Goal: Task Accomplishment & Management: Complete application form

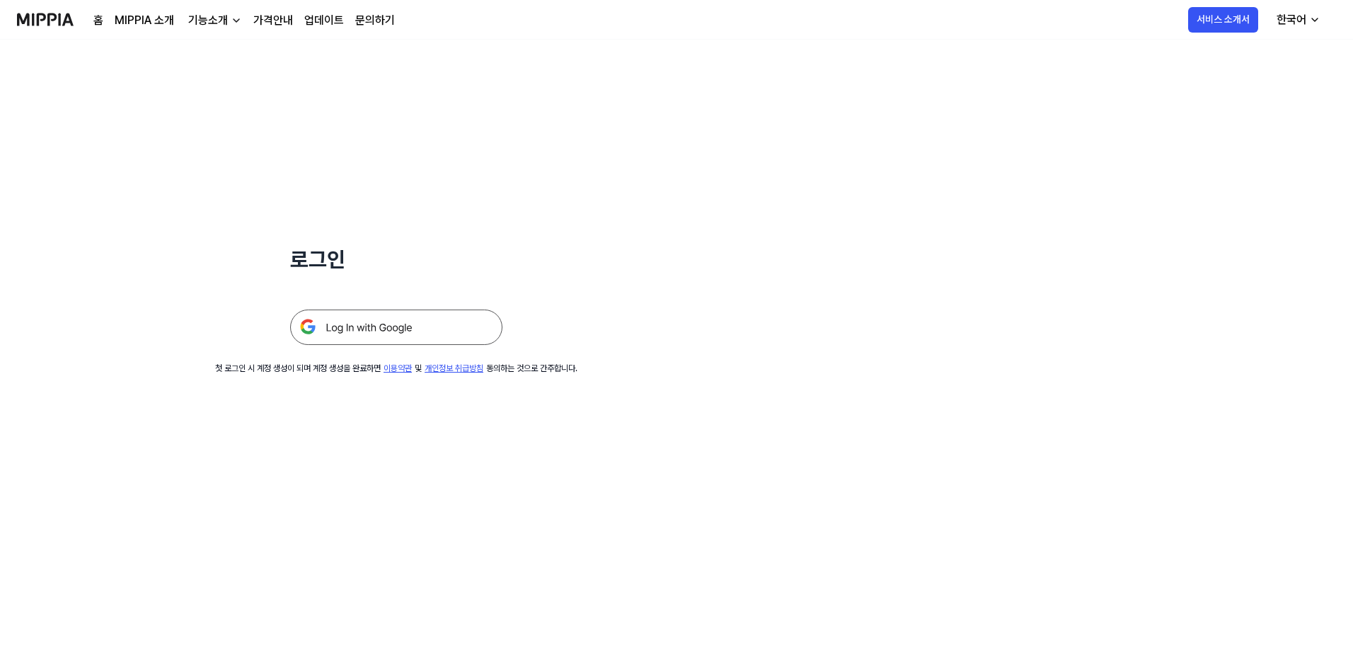
click at [433, 282] on img at bounding box center [396, 326] width 212 height 35
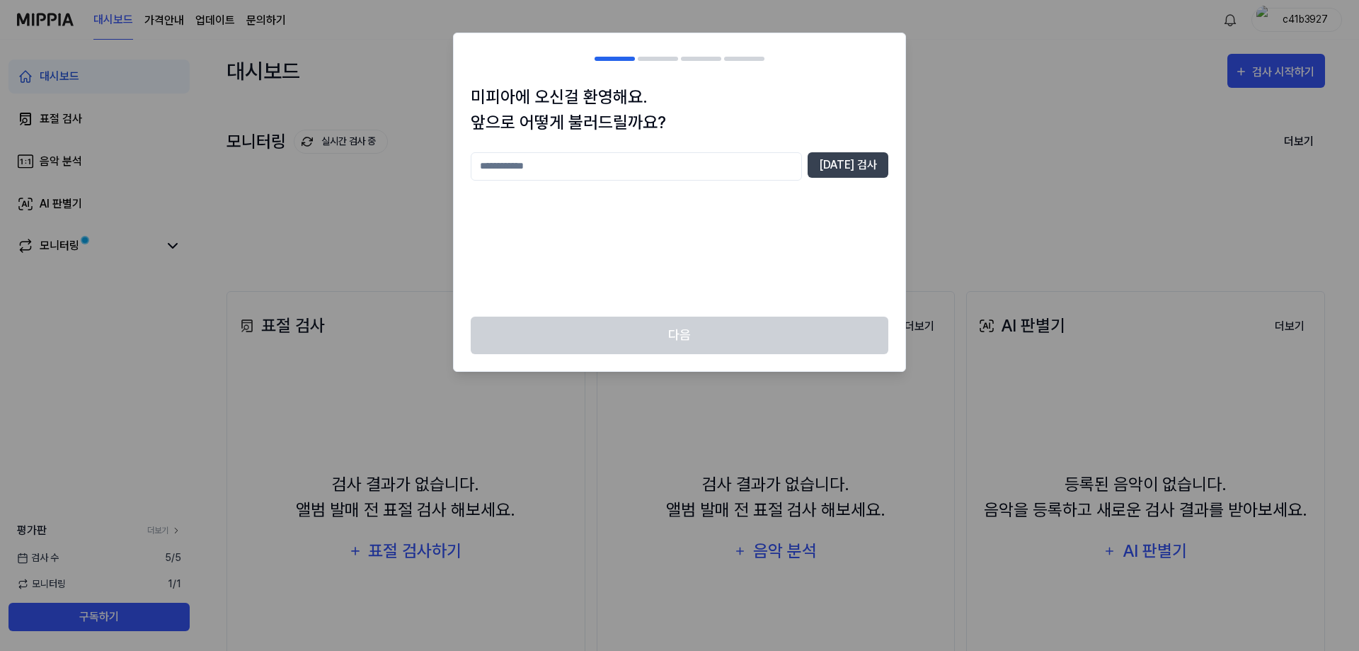
drag, startPoint x: 684, startPoint y: 138, endPoint x: 680, endPoint y: 145, distance: 7.9
click at [684, 139] on div "미피아에 오신걸 환영해요. 앞으로 어떻게 불러드릴까요? 중복 검사" at bounding box center [680, 200] width 452 height 232
drag, startPoint x: 672, startPoint y: 151, endPoint x: 666, endPoint y: 156, distance: 7.7
click at [671, 152] on input "text" at bounding box center [636, 166] width 331 height 28
type input "*"
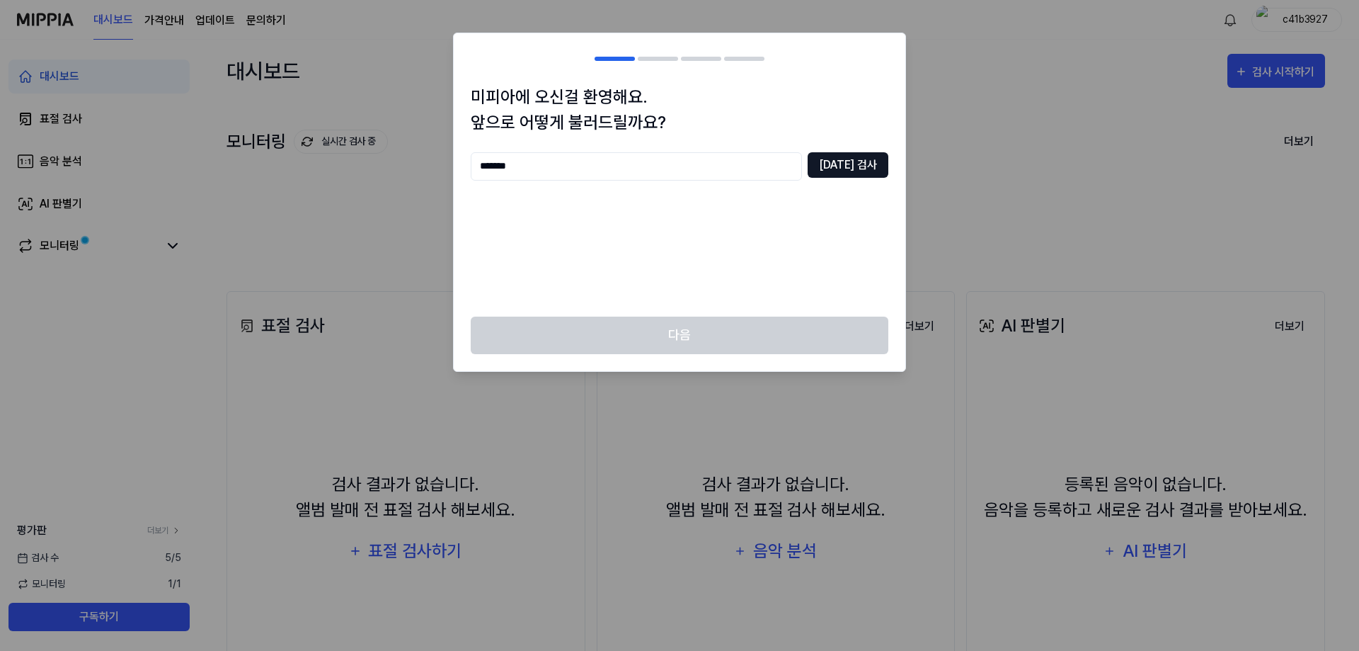
type input "*******"
click at [847, 168] on button "중복 검사" at bounding box center [848, 164] width 81 height 25
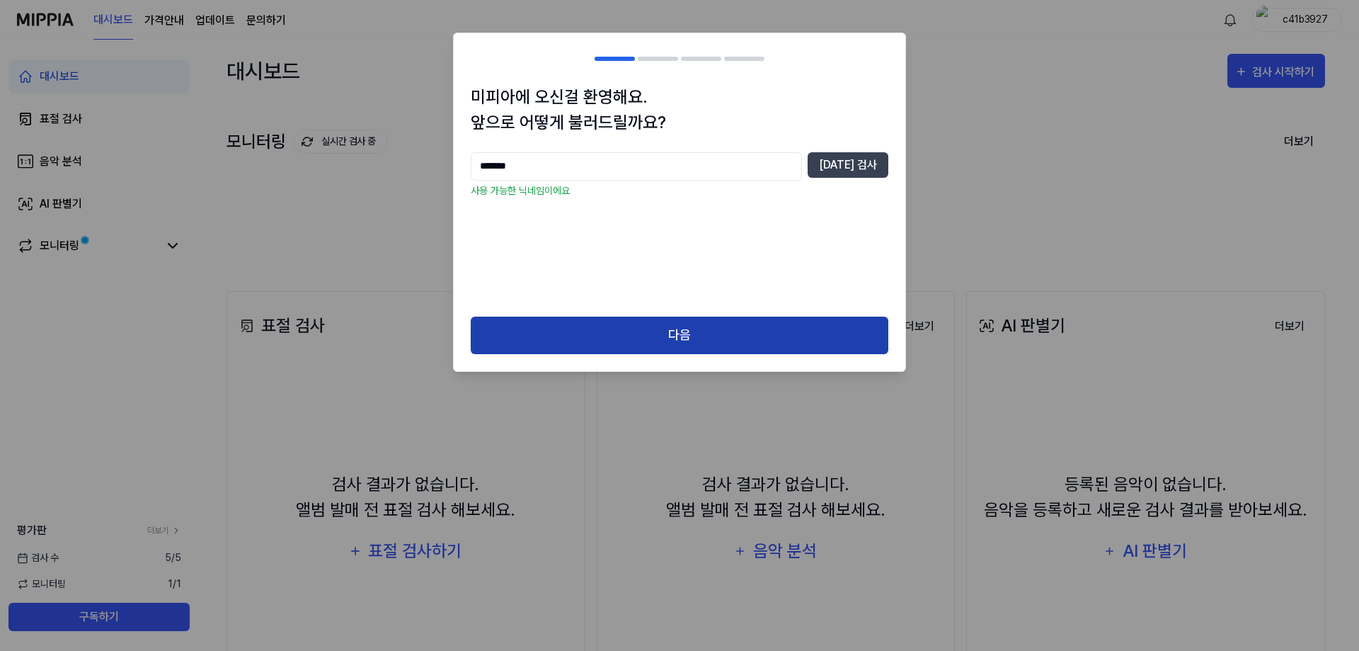
click at [610, 335] on button "다음" at bounding box center [680, 335] width 418 height 38
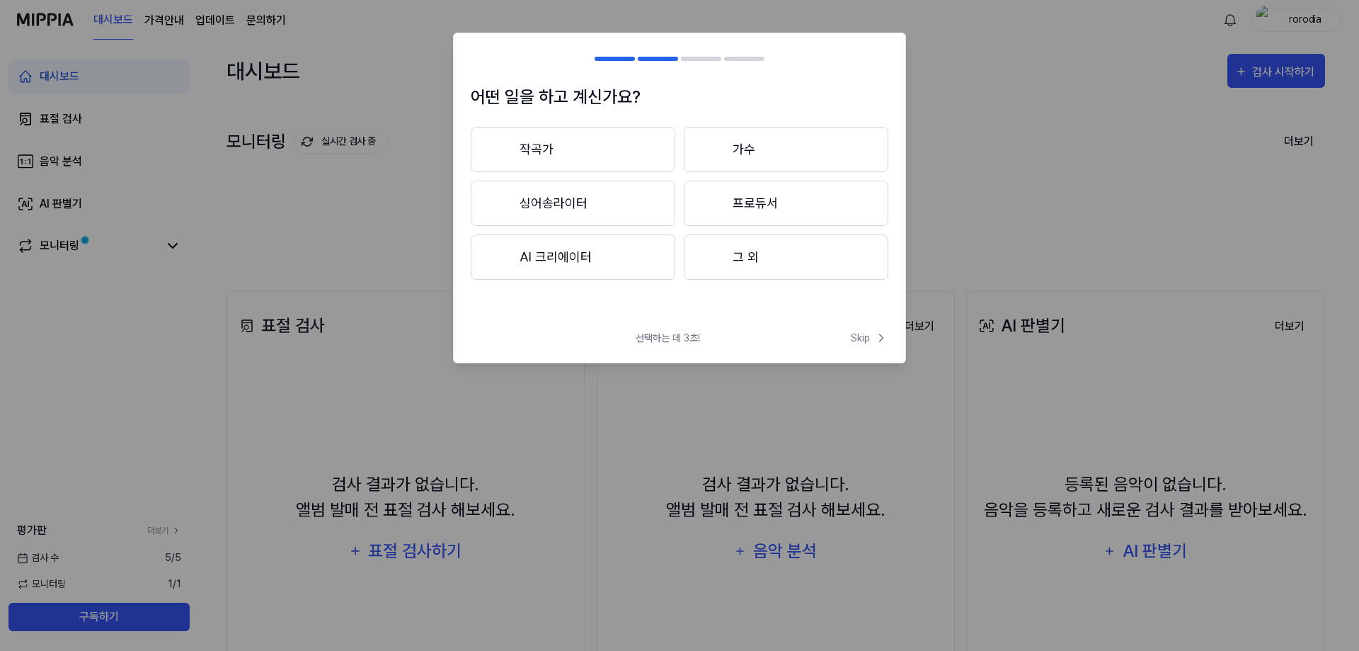
click at [596, 254] on button "AI 크리에이터" at bounding box center [573, 256] width 205 height 45
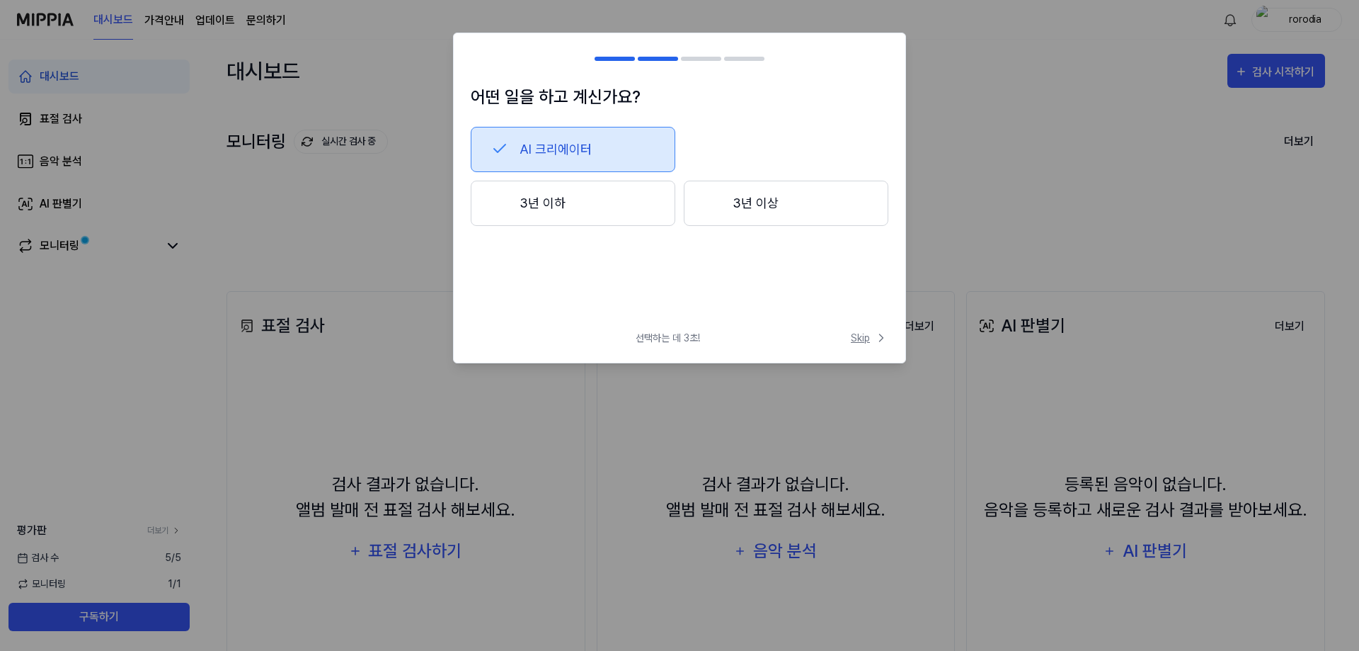
click at [861, 334] on span "Skip" at bounding box center [870, 338] width 38 height 15
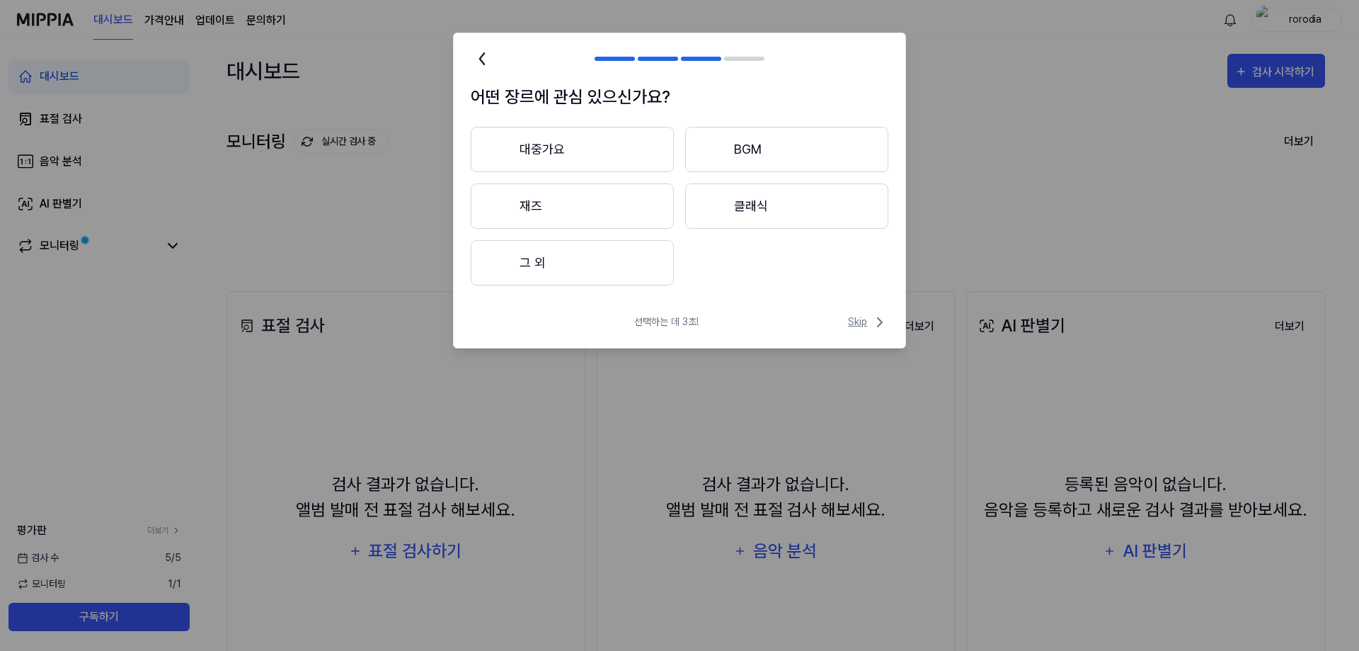
click at [861, 326] on span "Skip" at bounding box center [868, 322] width 40 height 17
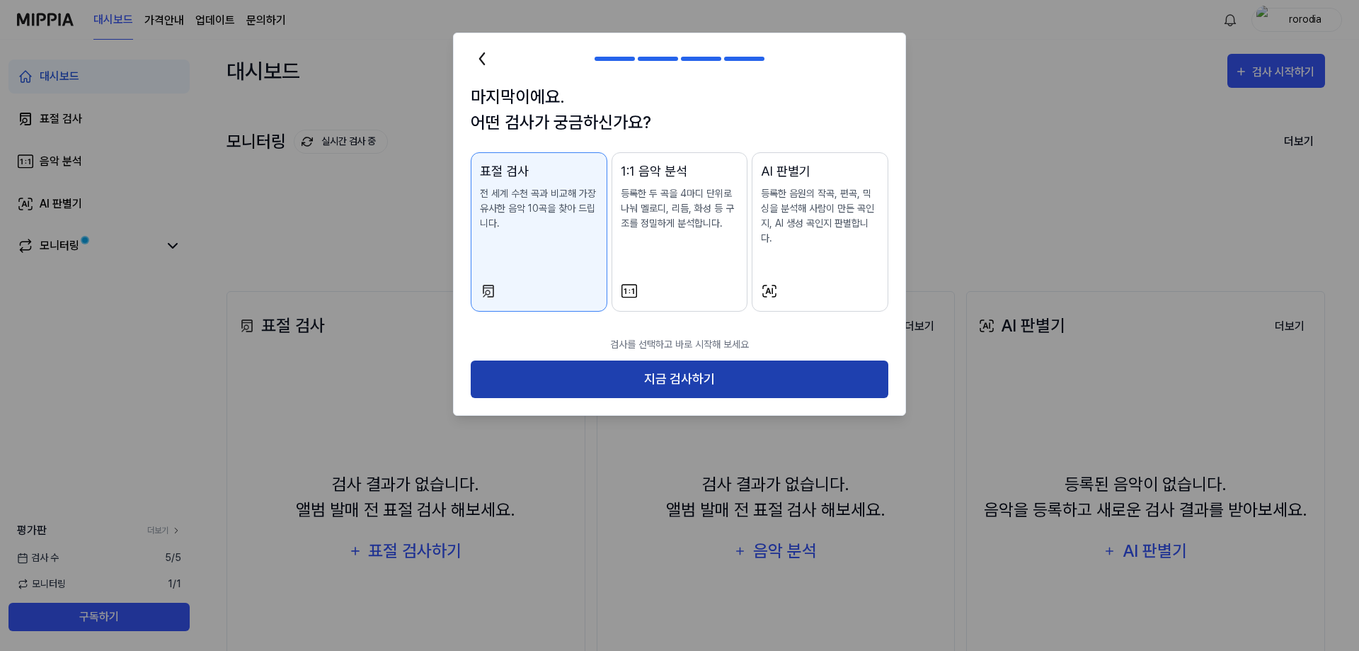
click at [707, 372] on button "지금 검사하기" at bounding box center [680, 379] width 418 height 38
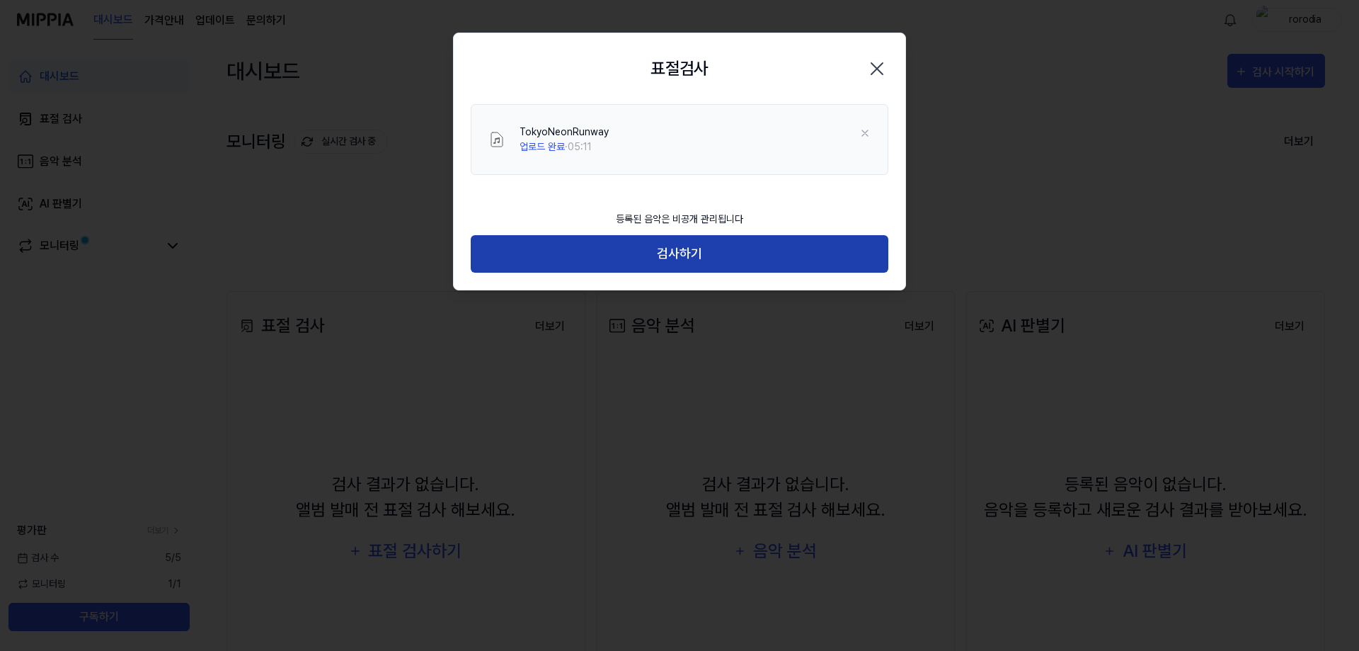
click at [682, 261] on button "검사하기" at bounding box center [680, 254] width 418 height 38
